Goal: Information Seeking & Learning: Learn about a topic

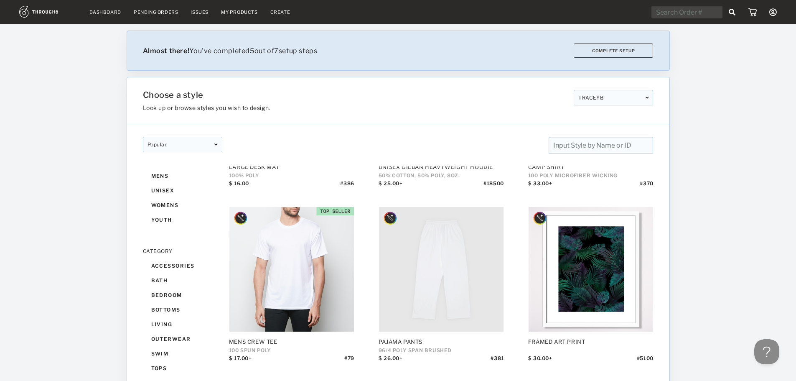
scroll to position [585, 0]
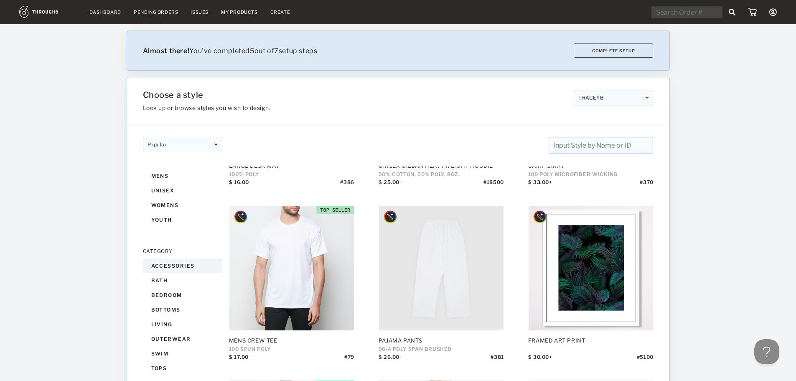
click at [177, 267] on div "accessories" at bounding box center [182, 265] width 79 height 15
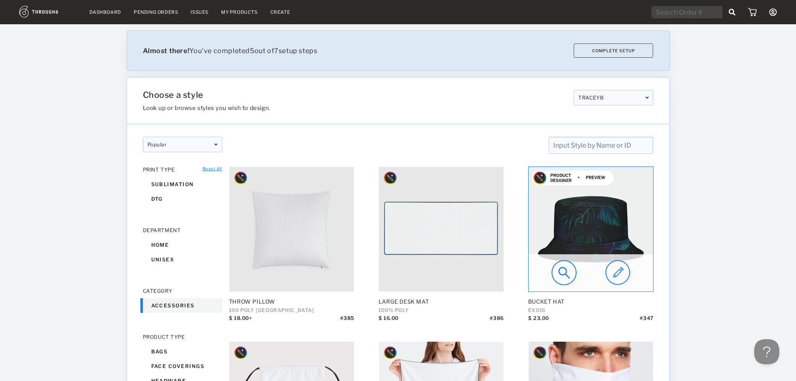
click at [588, 231] on img at bounding box center [591, 229] width 125 height 125
click at [593, 221] on img at bounding box center [591, 229] width 125 height 125
click at [565, 273] on img at bounding box center [563, 272] width 25 height 25
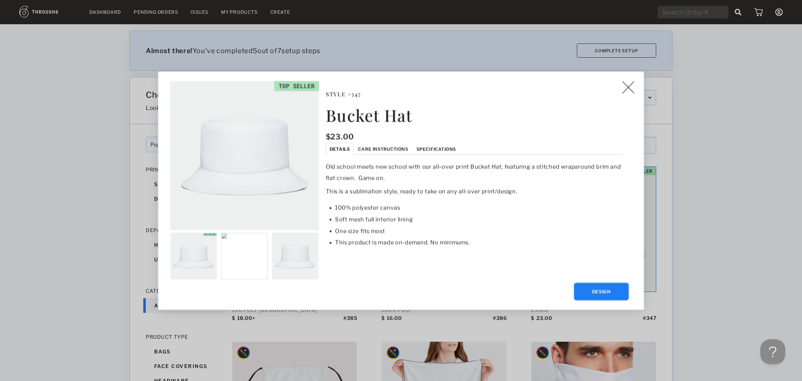
click at [377, 150] on span "Care Instructions" at bounding box center [383, 148] width 50 height 5
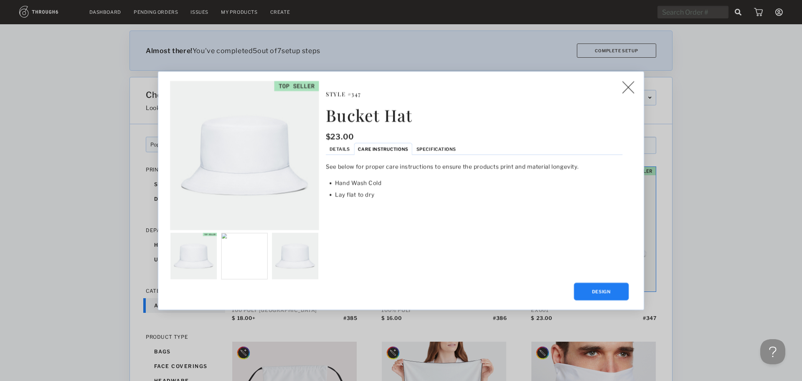
click at [427, 149] on span "Specifications" at bounding box center [437, 148] width 40 height 5
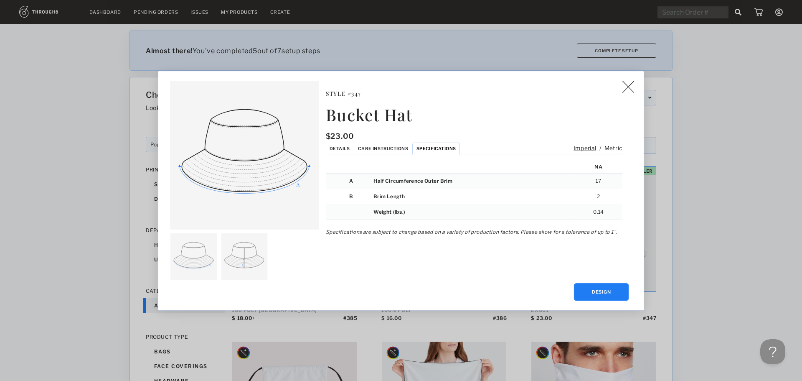
click at [343, 150] on span "Details" at bounding box center [340, 147] width 20 height 5
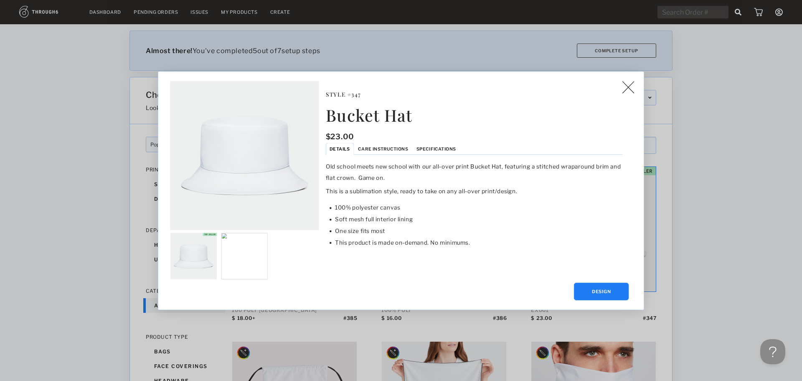
click at [627, 88] on img at bounding box center [628, 87] width 12 height 13
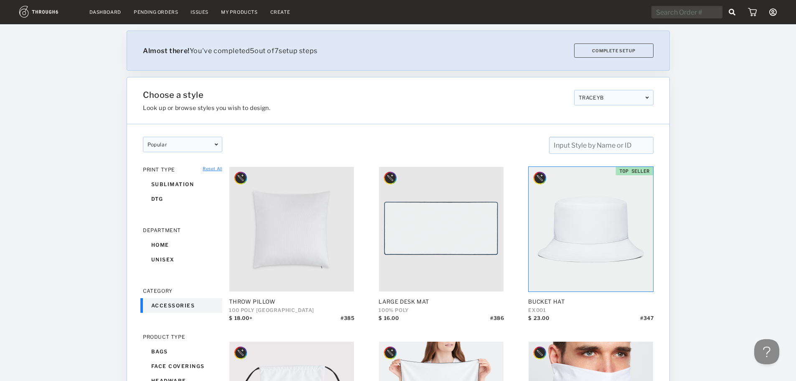
click at [209, 168] on link "Reset All" at bounding box center [212, 168] width 19 height 5
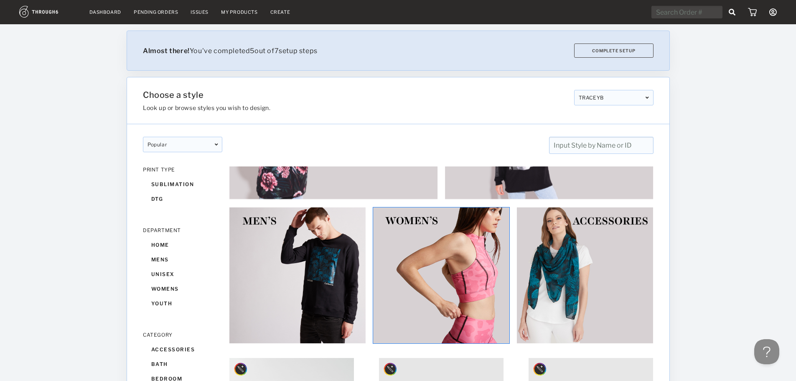
click at [442, 257] on img at bounding box center [441, 275] width 137 height 137
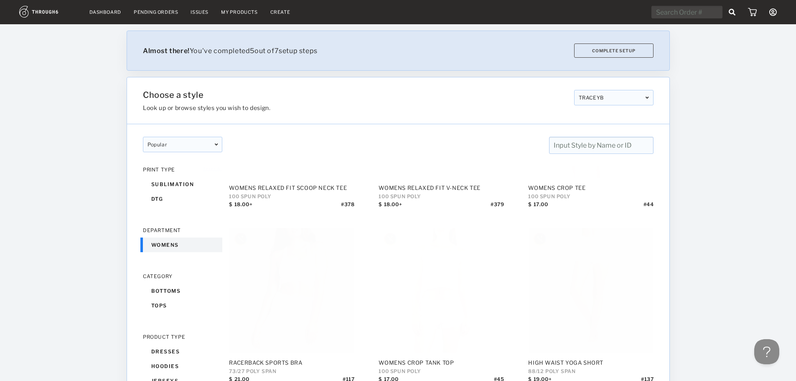
scroll to position [113, 0]
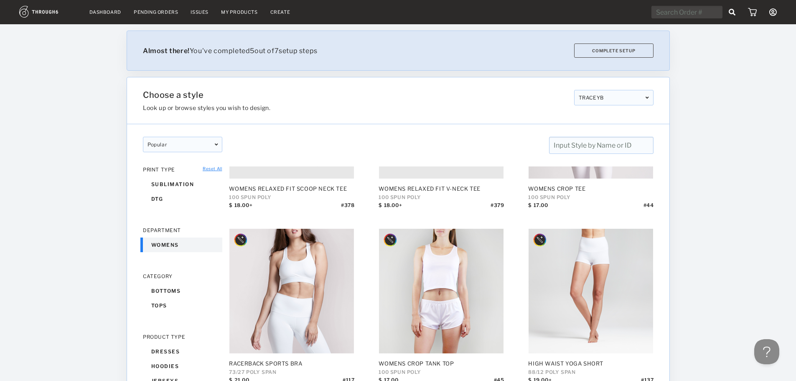
click at [208, 169] on link "Reset All" at bounding box center [212, 168] width 19 height 5
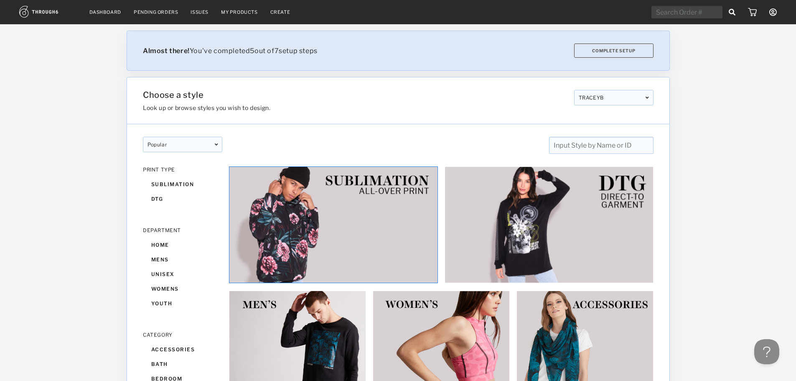
click at [287, 220] on img at bounding box center [333, 224] width 209 height 117
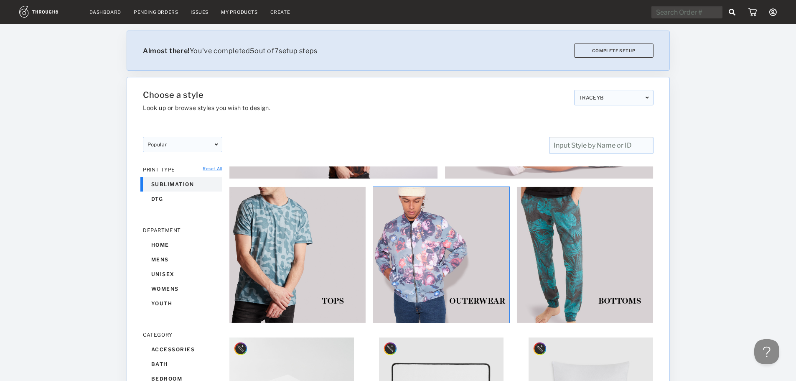
scroll to position [84, 0]
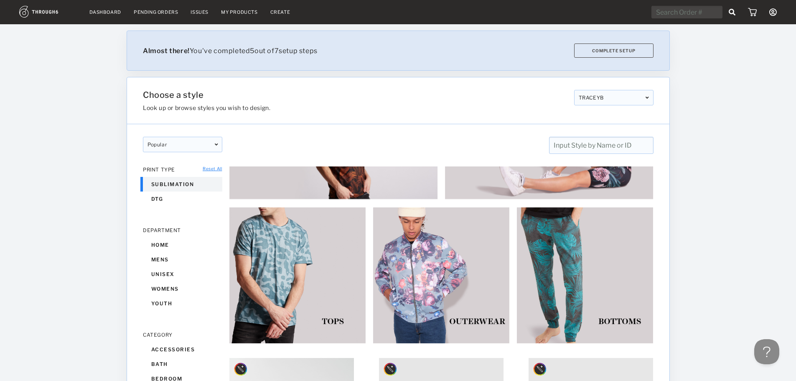
click at [407, 256] on img at bounding box center [441, 275] width 137 height 137
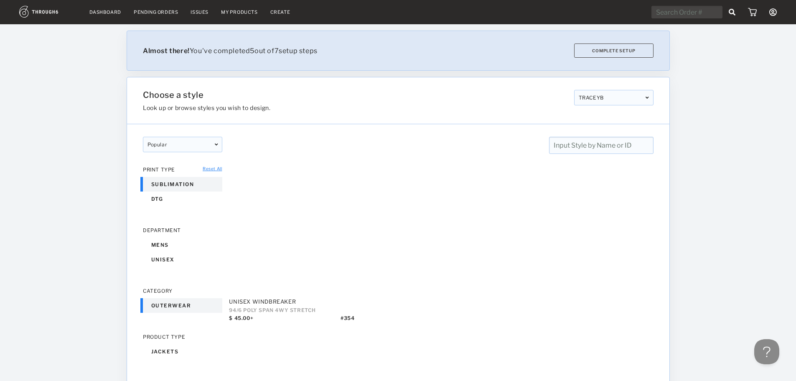
drag, startPoint x: 208, startPoint y: 168, endPoint x: 215, endPoint y: 171, distance: 7.1
click at [208, 168] on link "Reset All" at bounding box center [212, 168] width 19 height 5
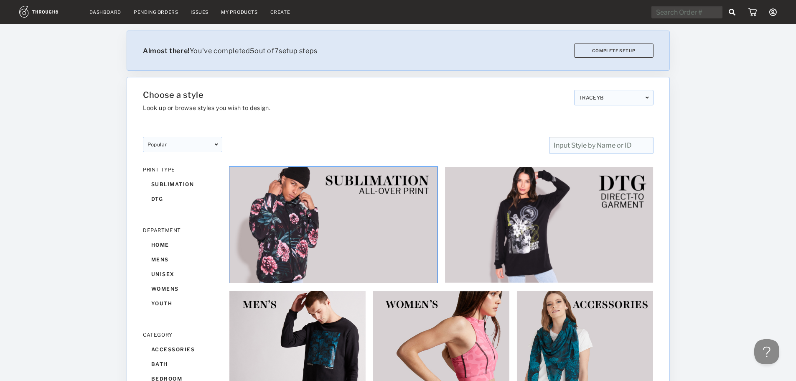
click at [350, 242] on img at bounding box center [333, 224] width 209 height 117
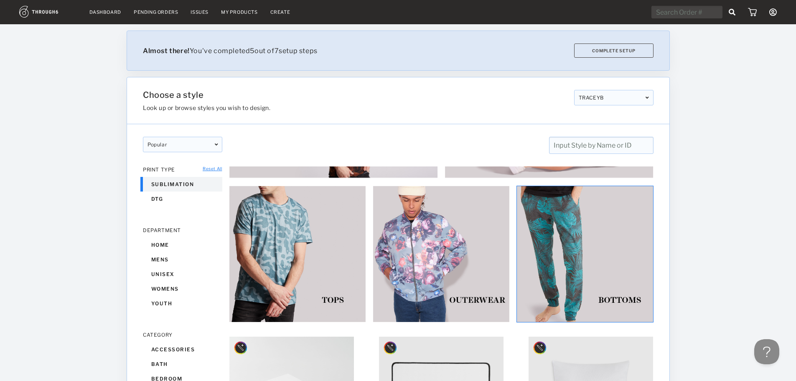
scroll to position [125, 0]
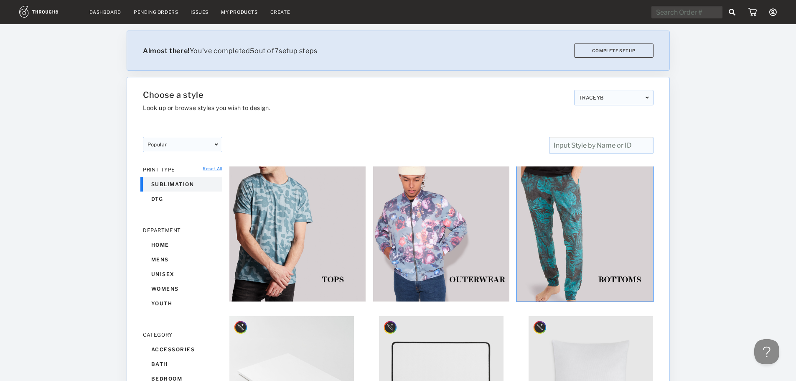
click at [547, 260] on img at bounding box center [584, 233] width 137 height 137
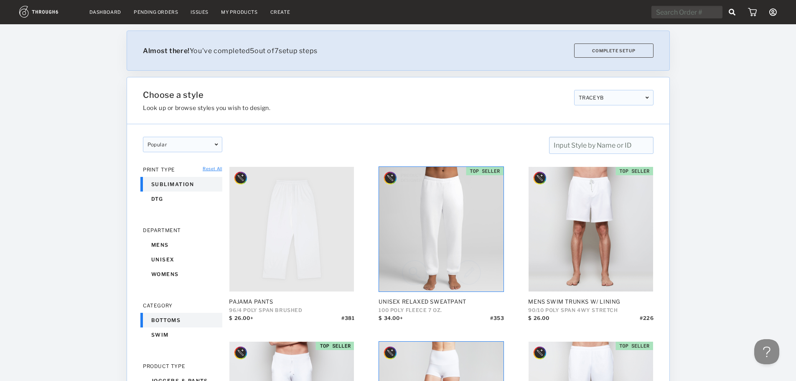
click at [409, 276] on img at bounding box center [414, 272] width 25 height 25
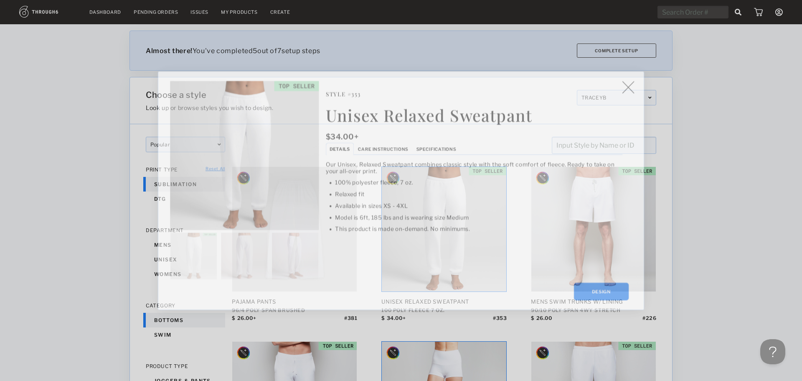
click at [420, 145] on li "Specifications" at bounding box center [436, 148] width 48 height 12
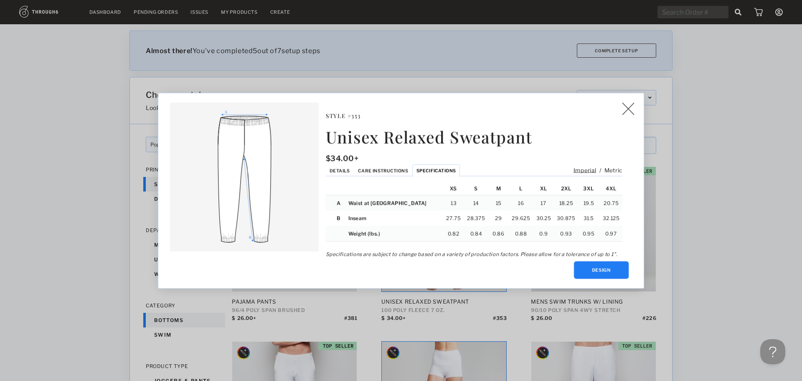
click at [341, 173] on li "Details" at bounding box center [340, 170] width 28 height 12
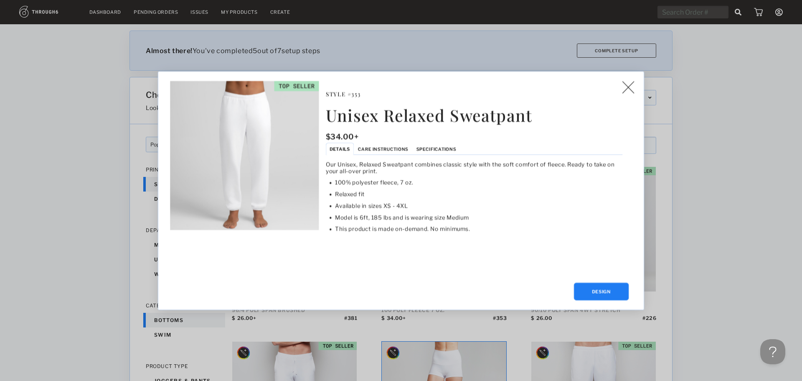
click at [623, 92] on img at bounding box center [628, 87] width 12 height 13
